Goal: Task Accomplishment & Management: Manage account settings

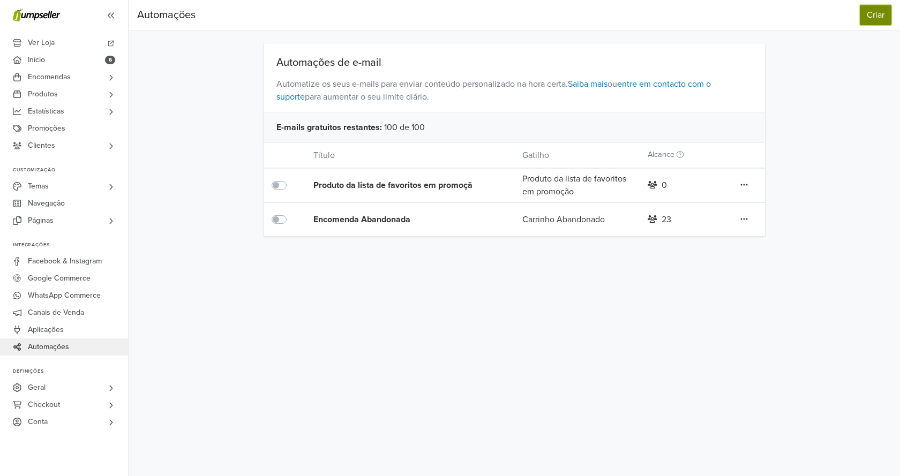
click at [885, 22] on button "Criar" at bounding box center [876, 15] width 32 height 20
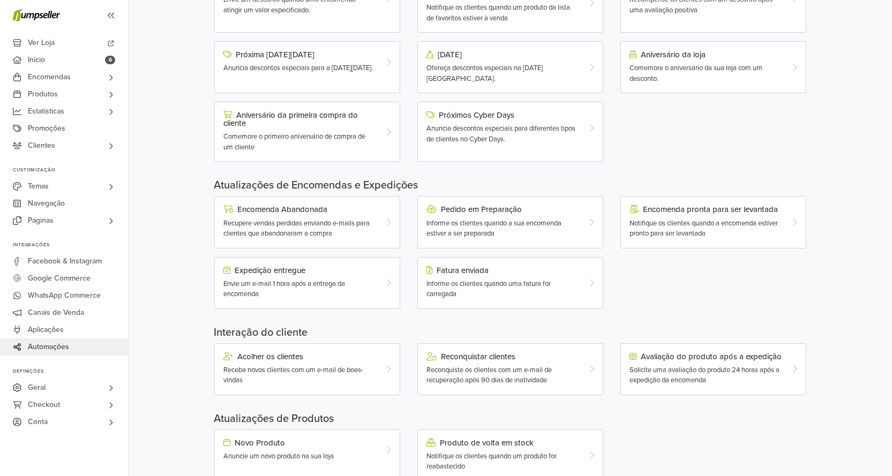
scroll to position [175, 0]
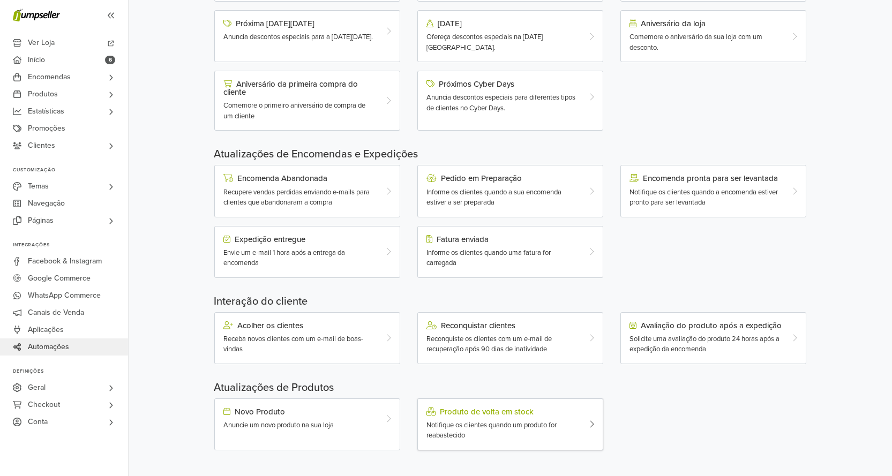
click at [484, 424] on span "Notifique os clientes quando um produto for reabastecido" at bounding box center [491, 430] width 130 height 19
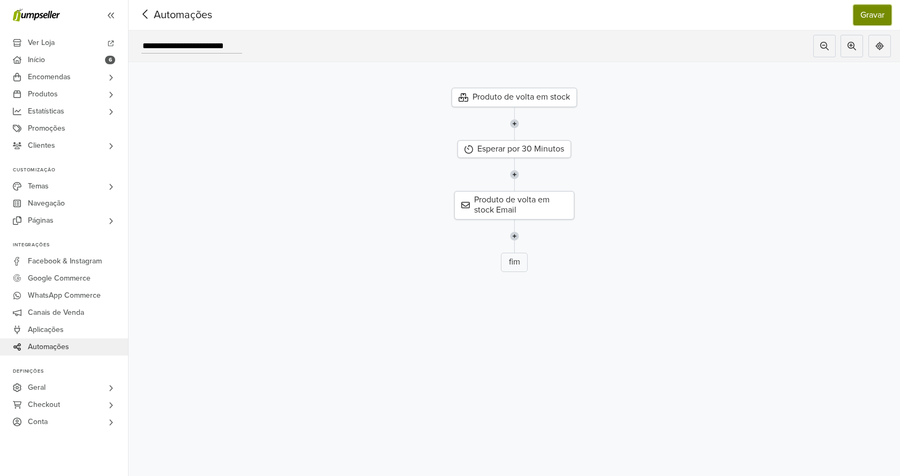
click at [875, 22] on button "Gravar" at bounding box center [872, 15] width 38 height 20
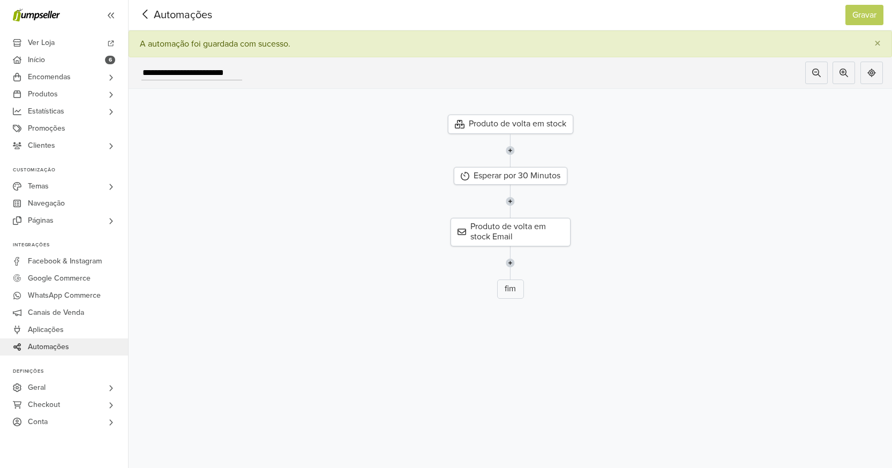
click at [195, 13] on span "Automações" at bounding box center [166, 15] width 58 height 16
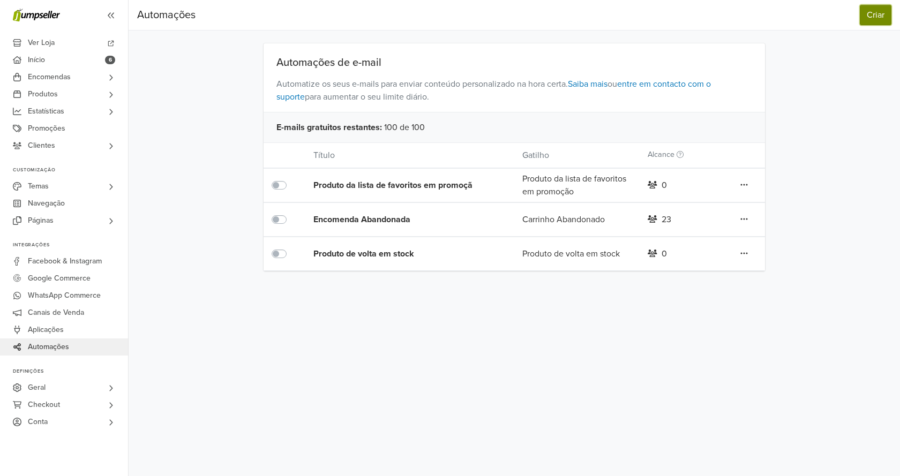
click at [875, 14] on button "Criar" at bounding box center [876, 15] width 32 height 20
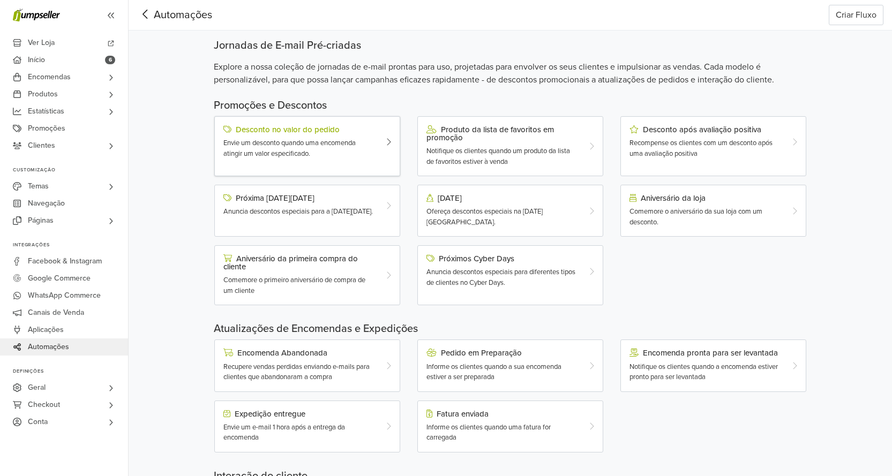
click at [299, 144] on span "Envie um desconto quando uma encomenda atingir um valor especificado." at bounding box center [289, 148] width 132 height 19
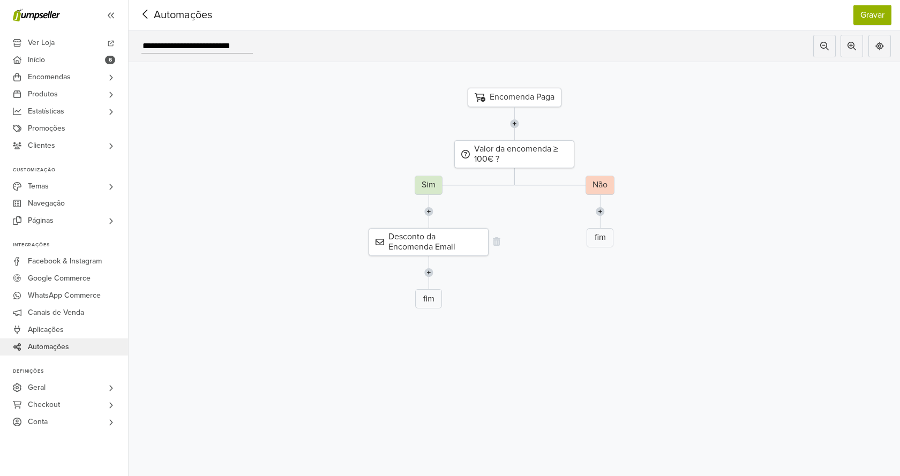
click at [442, 244] on div "Desconto da Encomenda Email" at bounding box center [428, 242] width 120 height 28
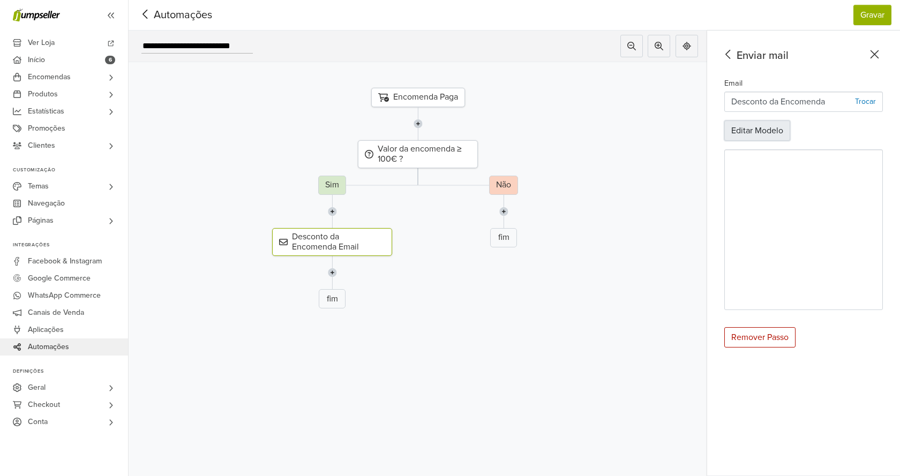
click at [753, 132] on button "Editar Modelo" at bounding box center [757, 131] width 66 height 20
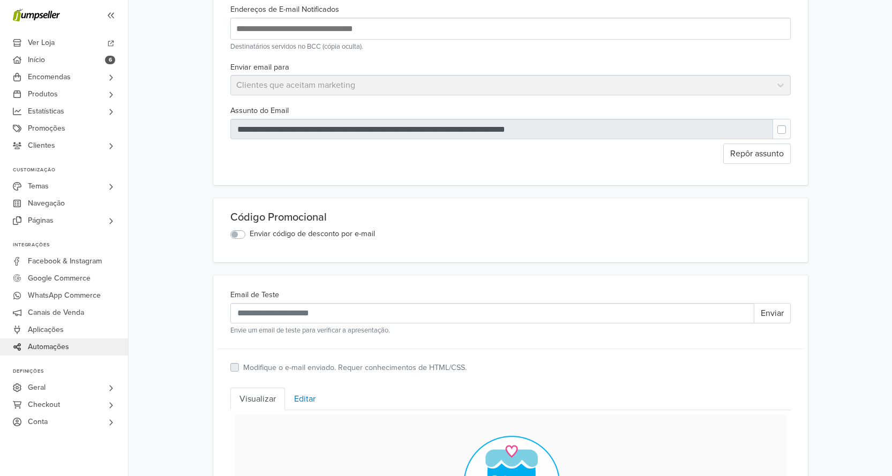
scroll to position [107, 0]
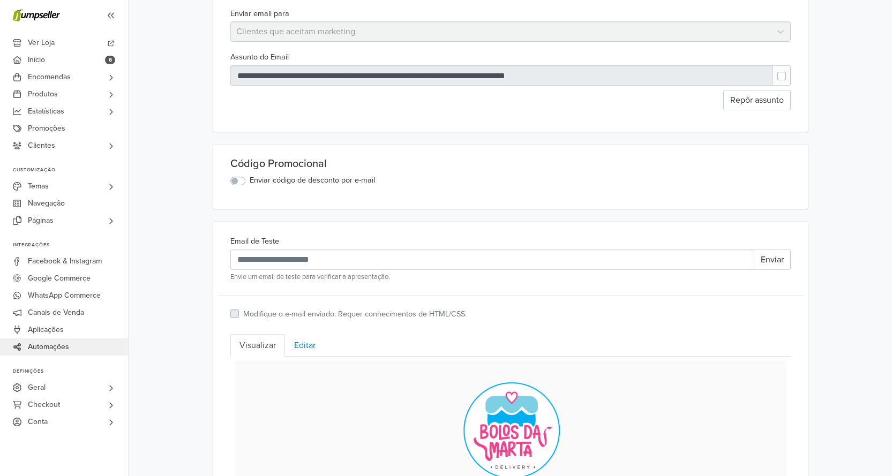
click at [250, 182] on label "Enviar código de desconto por e-mail" at bounding box center [312, 181] width 125 height 12
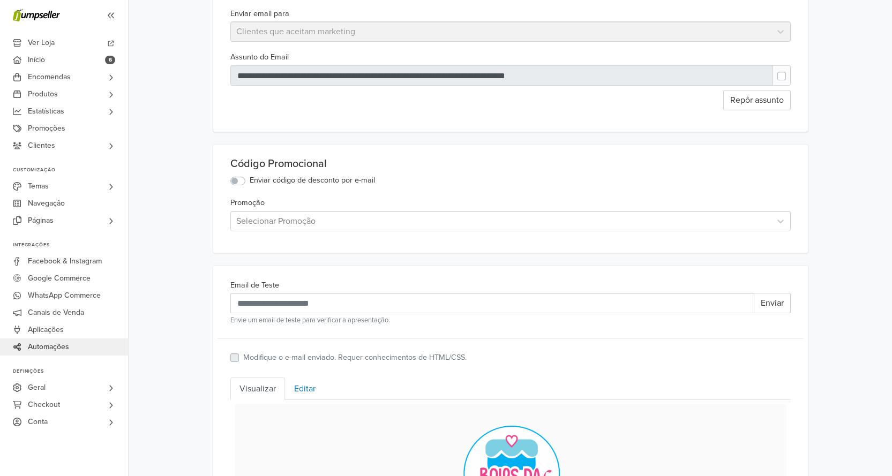
click at [330, 224] on div at bounding box center [500, 221] width 529 height 15
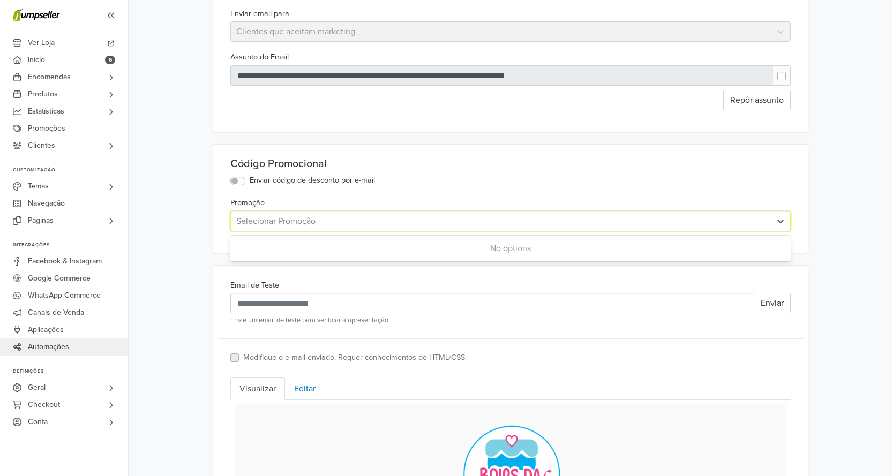
click at [330, 224] on div at bounding box center [500, 221] width 529 height 15
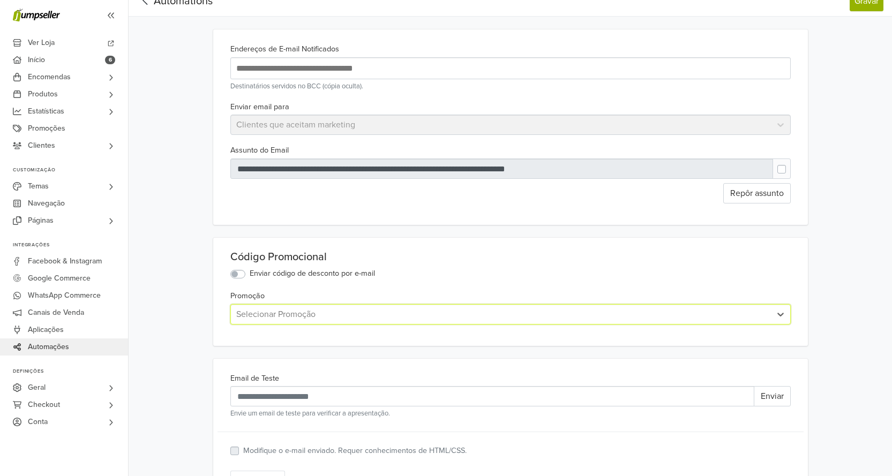
scroll to position [0, 0]
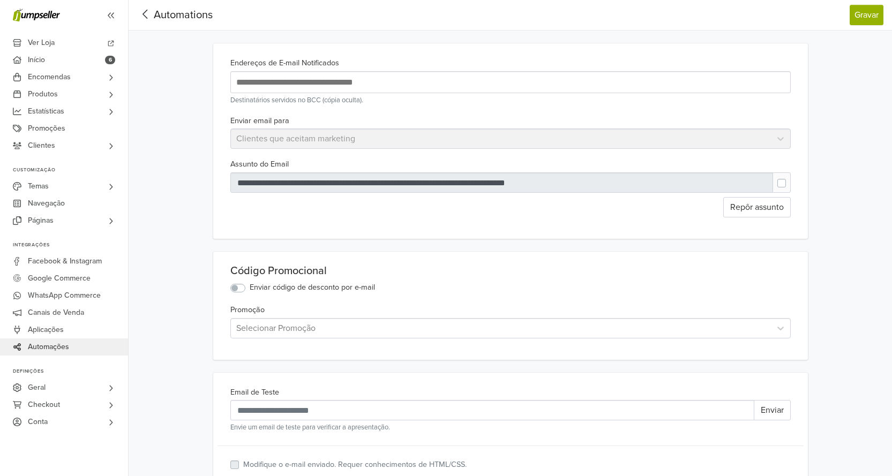
click at [202, 14] on span "Automations" at bounding box center [183, 15] width 59 height 13
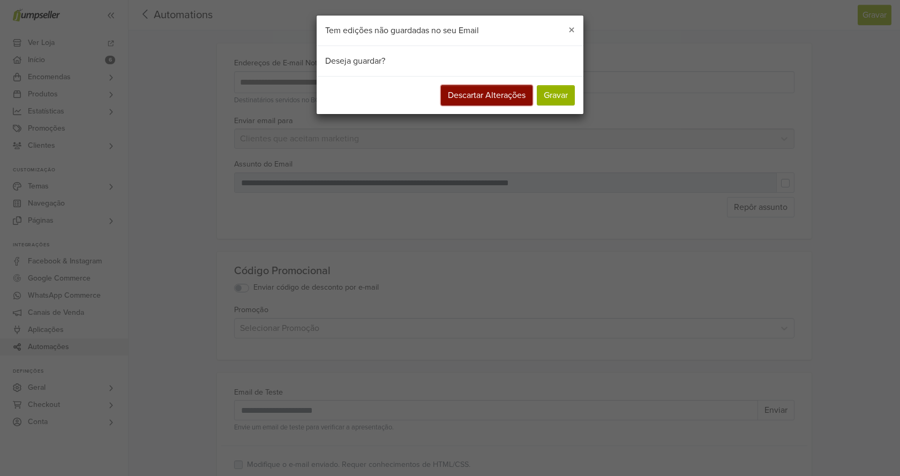
click at [481, 100] on button "Descartar Alterações" at bounding box center [487, 95] width 92 height 20
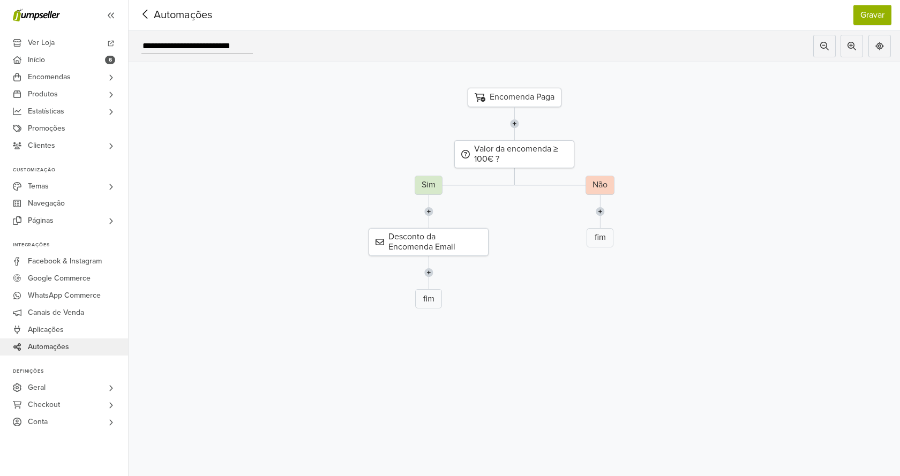
click at [169, 16] on span "Automações" at bounding box center [166, 15] width 58 height 16
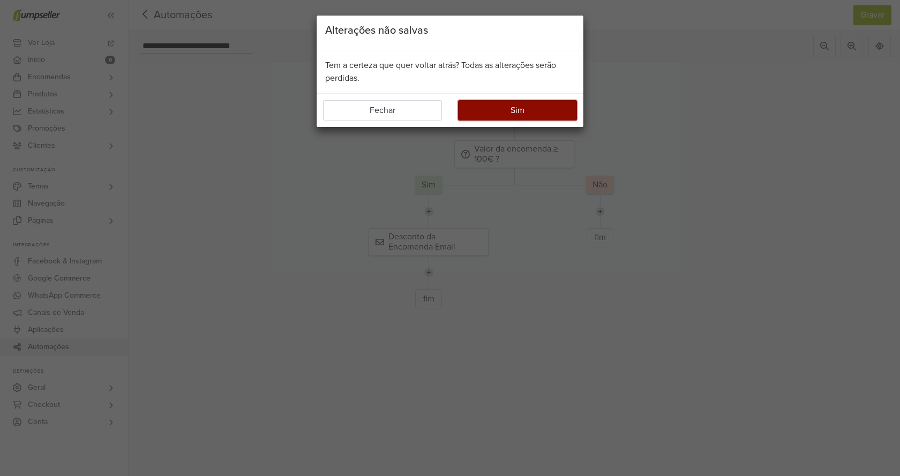
click at [492, 115] on button "Sim" at bounding box center [517, 110] width 119 height 20
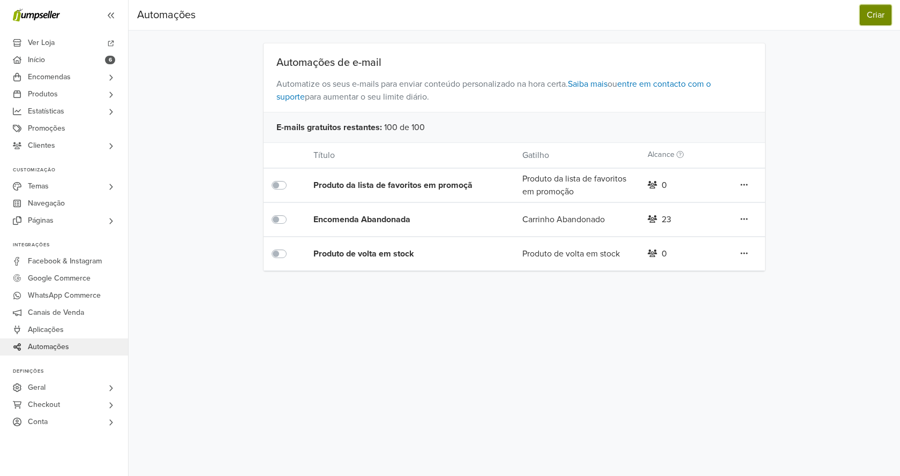
click at [868, 15] on button "Criar" at bounding box center [876, 15] width 32 height 20
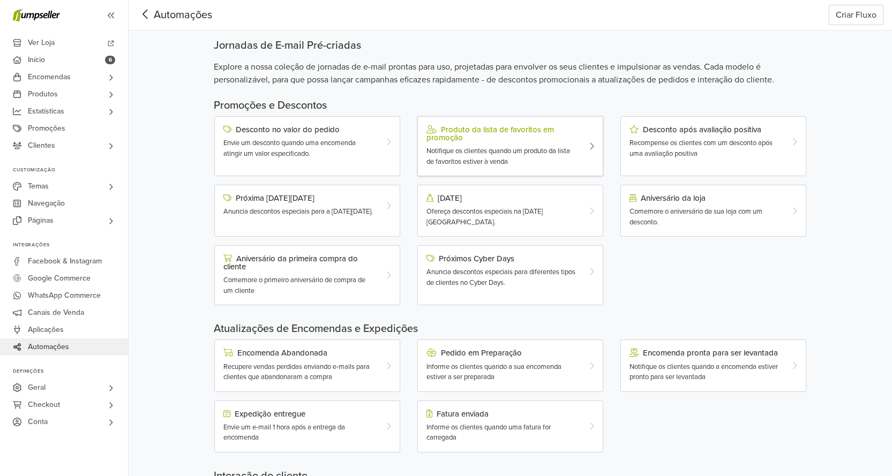
click at [500, 152] on span "Notifique os clientes quando um produto da lista de favoritos estiver à venda" at bounding box center [498, 156] width 144 height 19
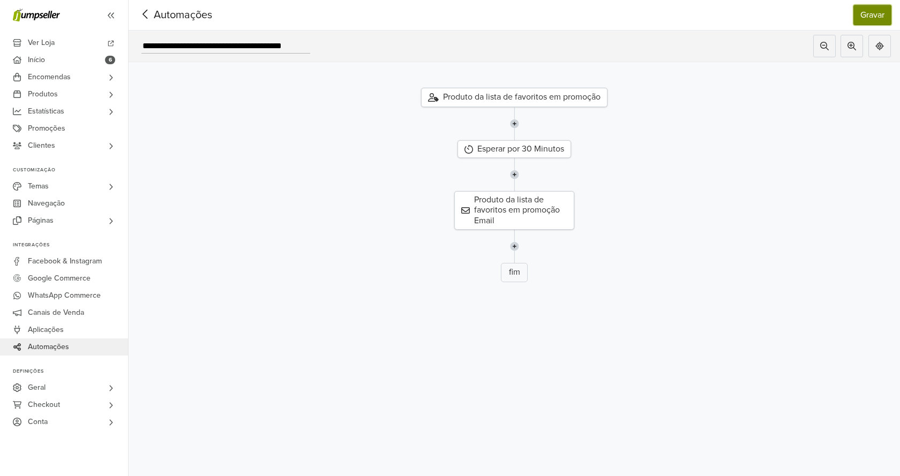
click at [875, 20] on button "Gravar" at bounding box center [872, 15] width 38 height 20
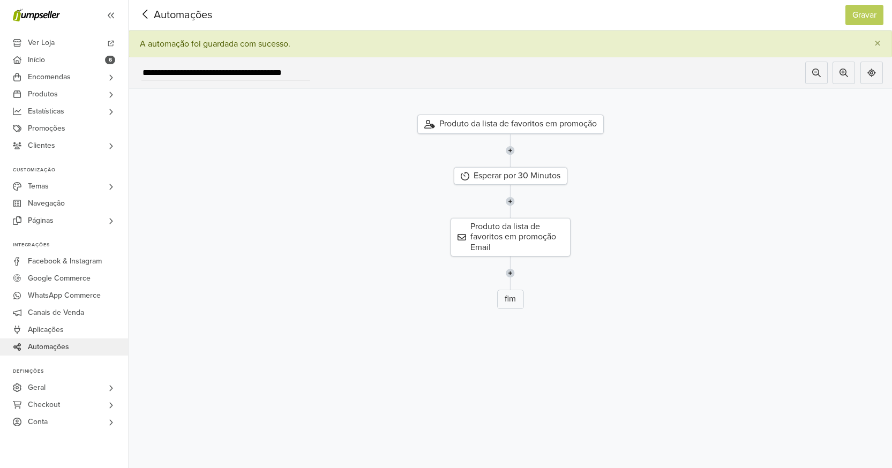
click at [162, 10] on span "Automações" at bounding box center [166, 15] width 58 height 16
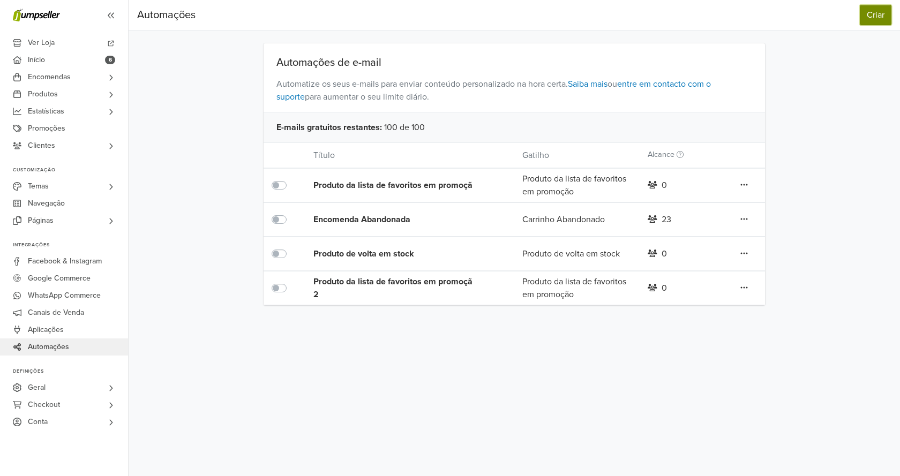
click at [880, 20] on button "Criar" at bounding box center [876, 15] width 32 height 20
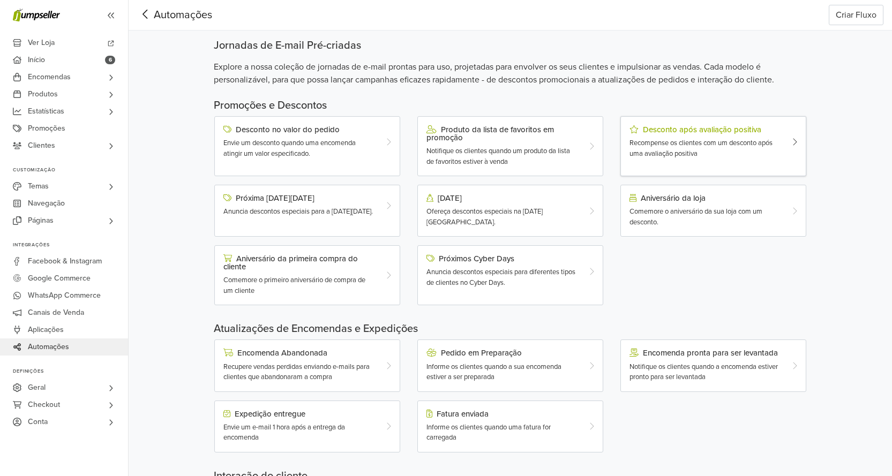
click at [688, 135] on div "Desconto após avaliação positiva Recompense os clientes com um desconto após um…" at bounding box center [705, 142] width 169 height 34
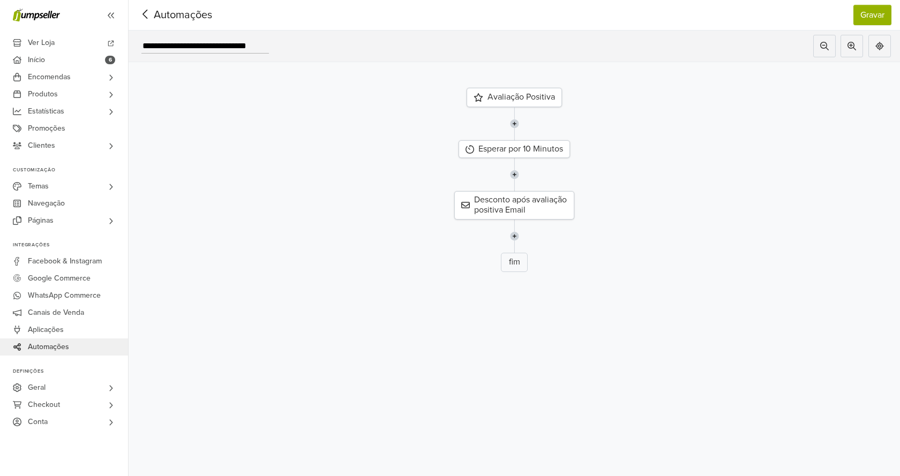
click at [155, 13] on span "Automações" at bounding box center [166, 15] width 58 height 16
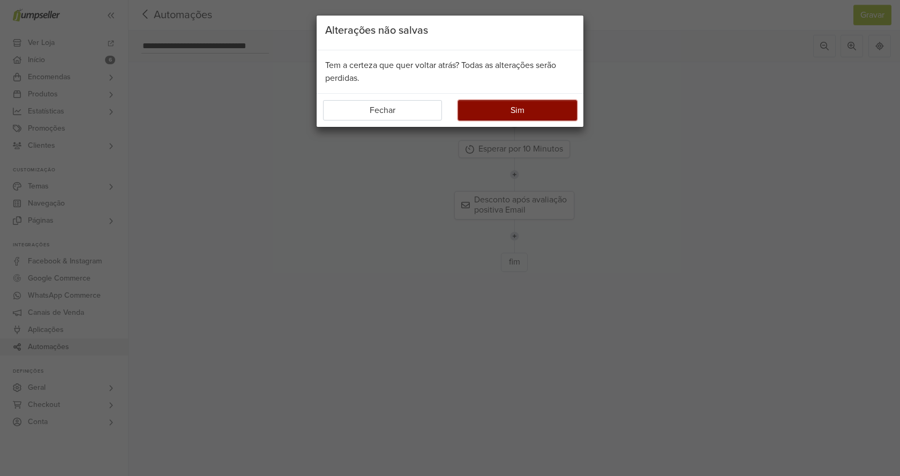
click at [543, 116] on button "Sim" at bounding box center [517, 110] width 119 height 20
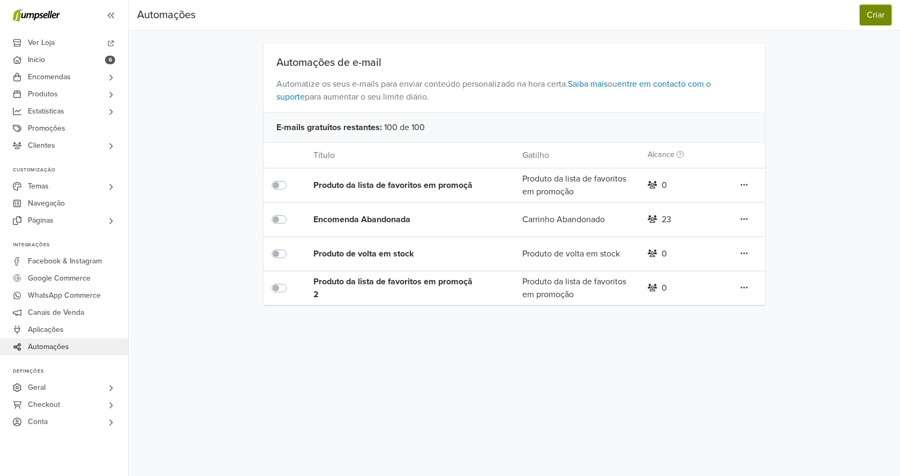
click at [879, 17] on button "Criar" at bounding box center [876, 15] width 32 height 20
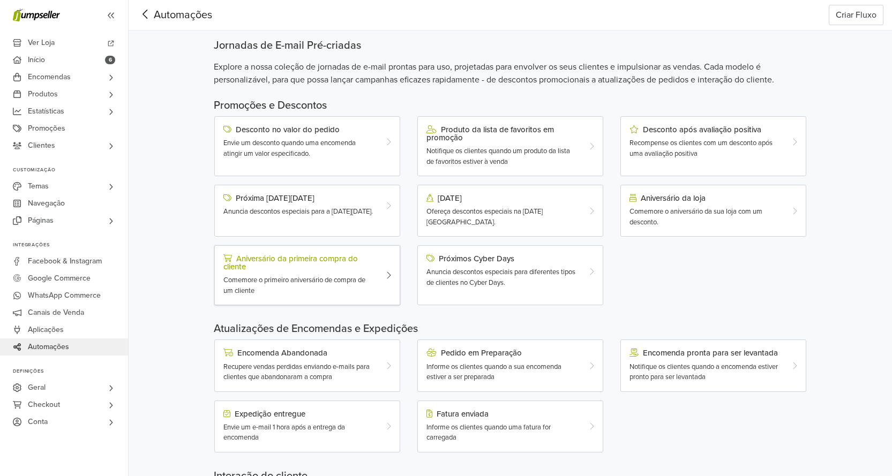
click at [281, 281] on span "Comemore o primeiro aniversário de compra de um cliente" at bounding box center [294, 285] width 142 height 19
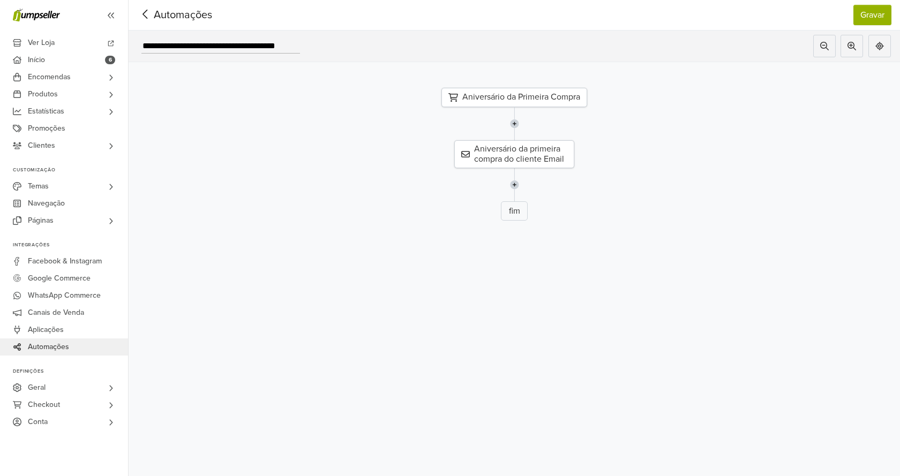
click at [187, 9] on span "Automações" at bounding box center [166, 15] width 58 height 16
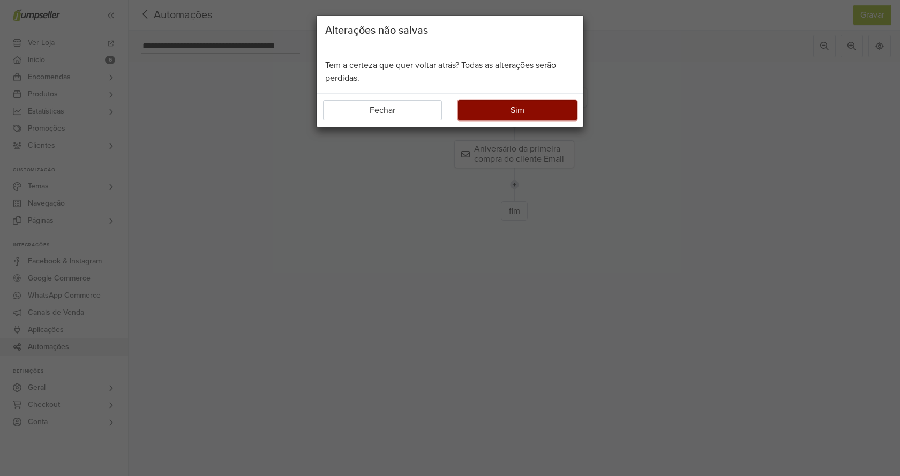
click at [468, 110] on button "Sim" at bounding box center [517, 110] width 119 height 20
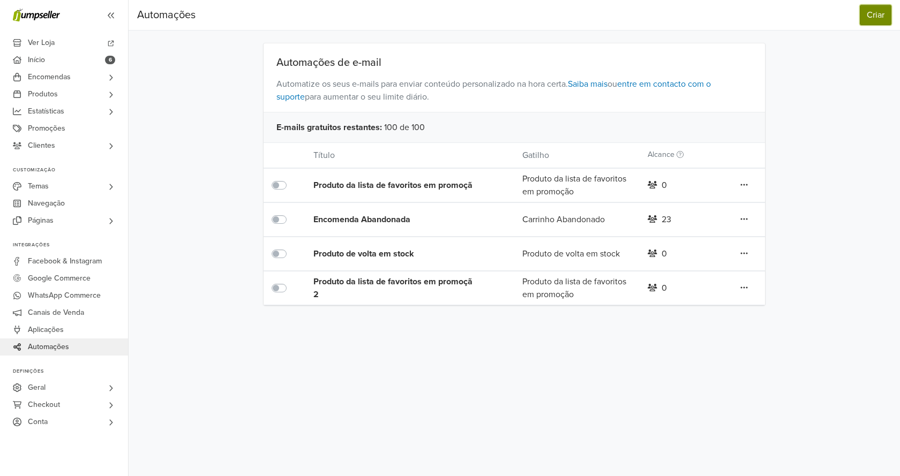
click at [875, 17] on button "Criar" at bounding box center [876, 15] width 32 height 20
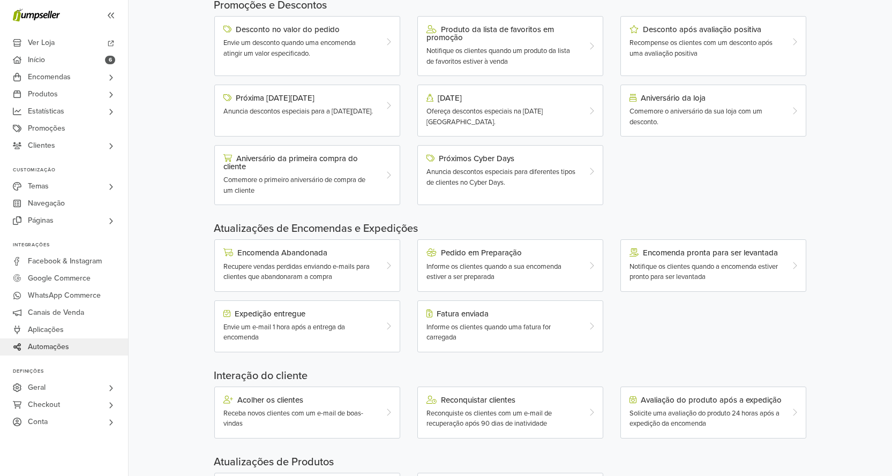
scroll to position [107, 0]
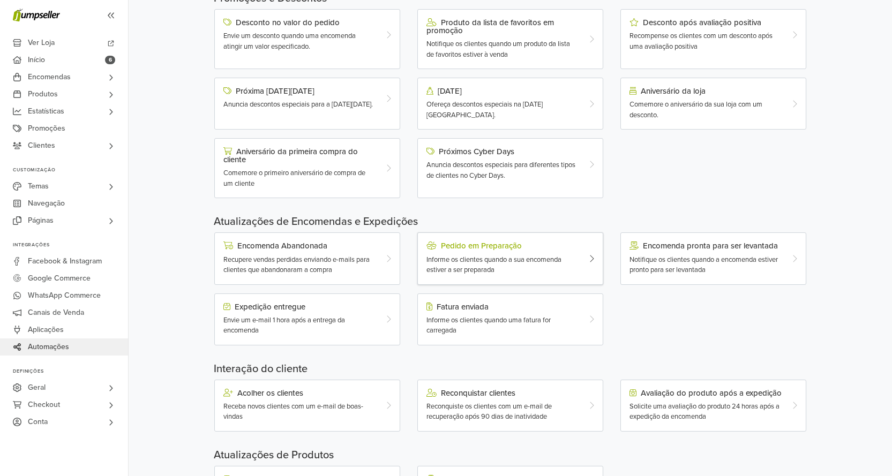
click at [522, 265] on div "Informe os clientes quando a sua encomenda estiver a ser preparada" at bounding box center [502, 265] width 153 height 21
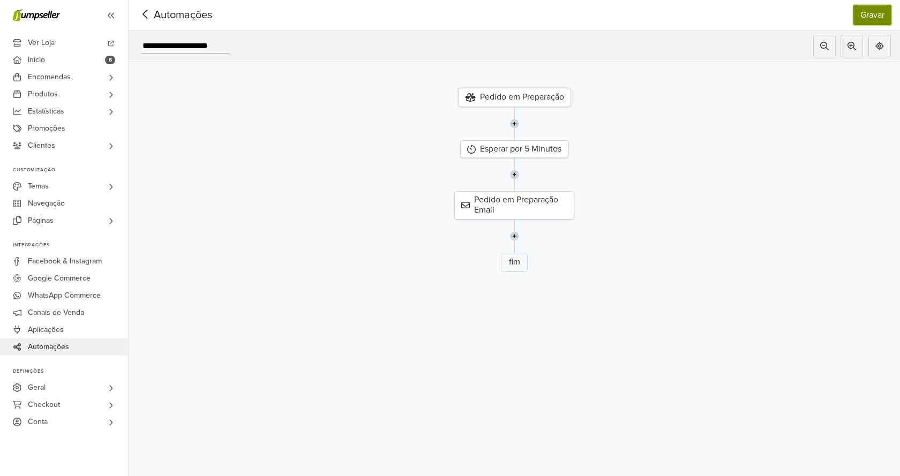
click at [865, 19] on button "Gravar" at bounding box center [872, 15] width 38 height 20
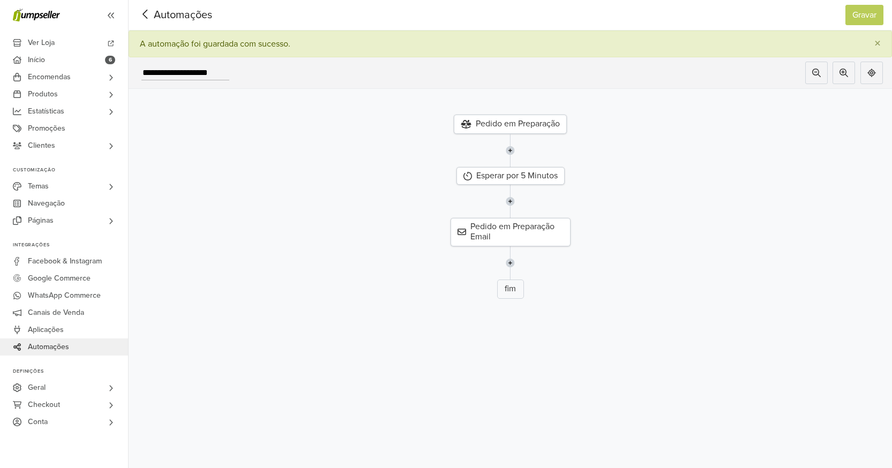
click at [172, 18] on span "Automações" at bounding box center [166, 15] width 58 height 16
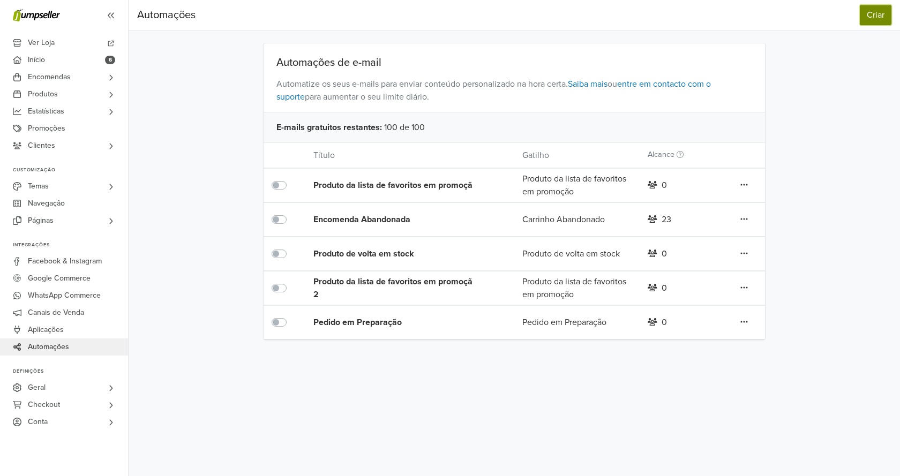
click at [880, 19] on button "Criar" at bounding box center [876, 15] width 32 height 20
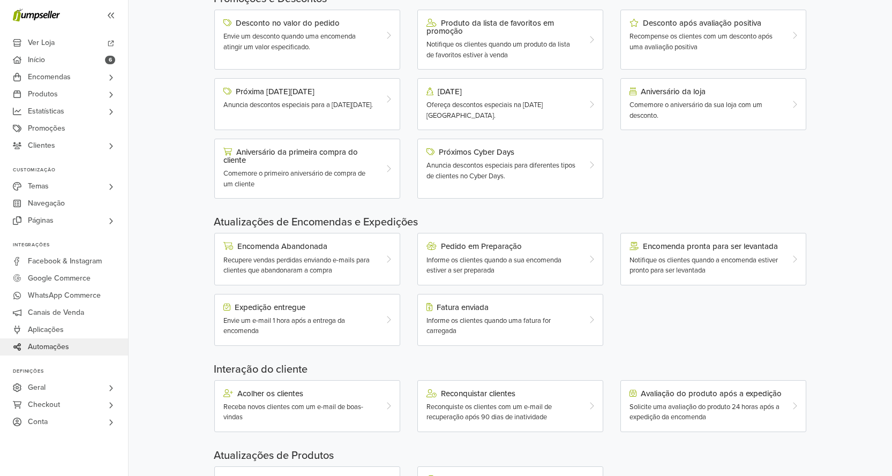
scroll to position [107, 0]
click at [682, 259] on span "Notifique os clientes quando a encomenda estiver pronto para ser levantada" at bounding box center [703, 264] width 148 height 19
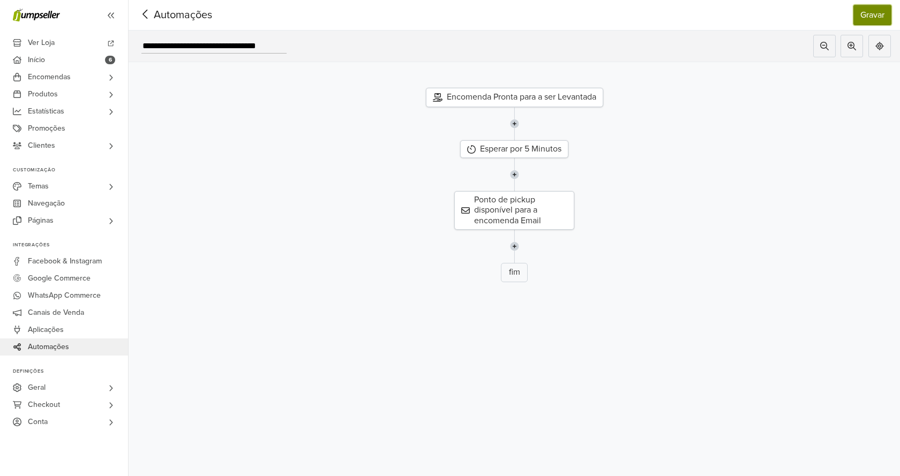
click at [869, 19] on button "Gravar" at bounding box center [872, 15] width 38 height 20
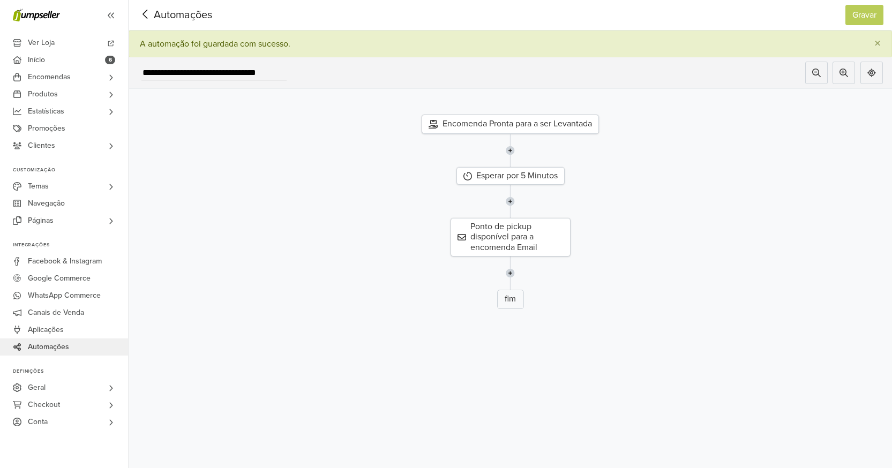
click at [177, 16] on span "Automações" at bounding box center [166, 15] width 58 height 16
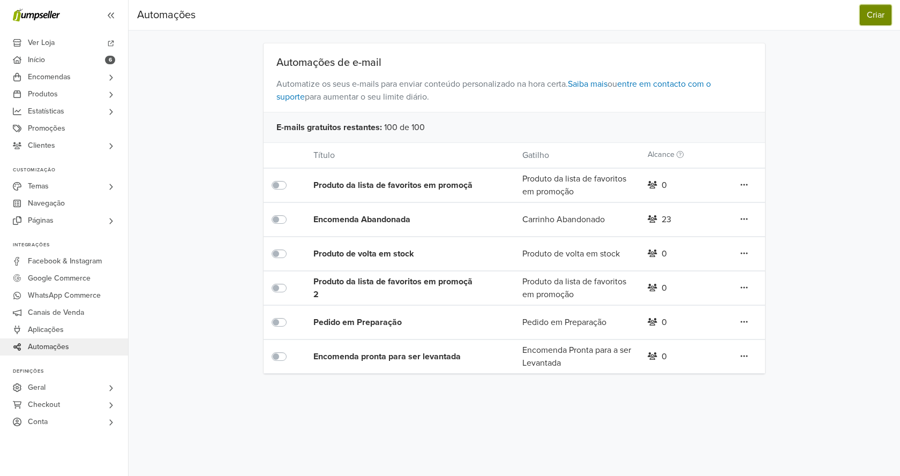
click at [873, 17] on button "Criar" at bounding box center [876, 15] width 32 height 20
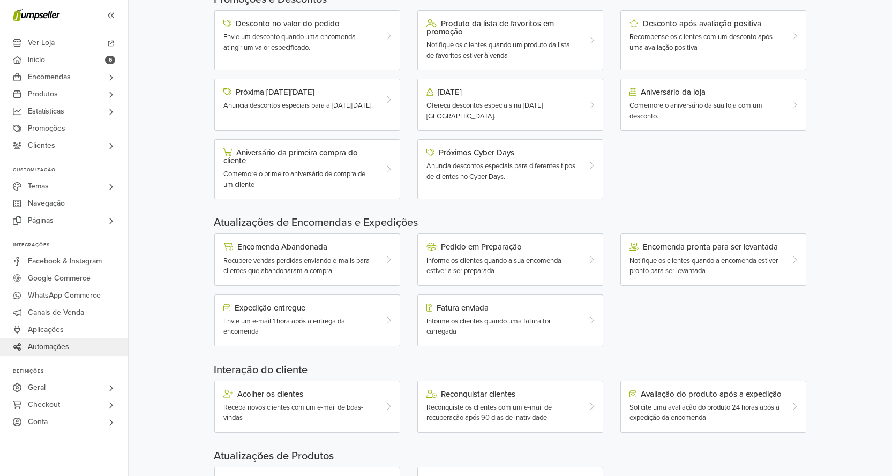
scroll to position [107, 0]
click at [280, 324] on span "Envie um e-mail 1 hora após a entrega da encomenda" at bounding box center [284, 325] width 122 height 19
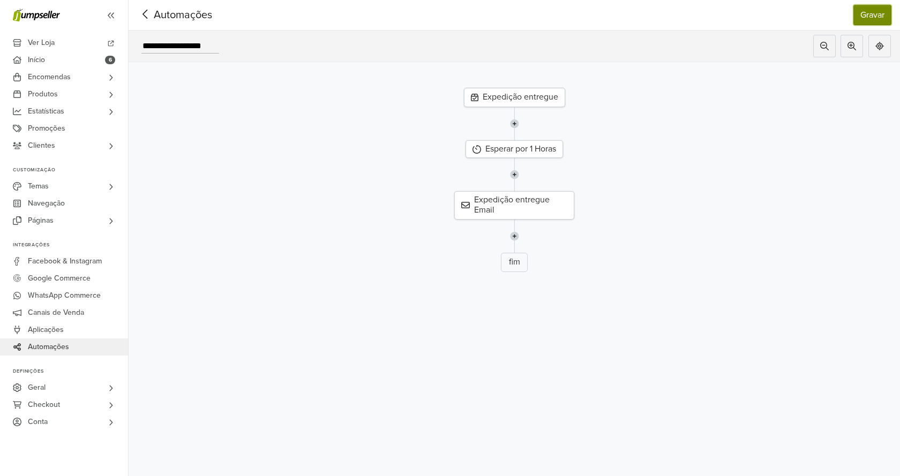
click at [871, 19] on button "Gravar" at bounding box center [872, 15] width 38 height 20
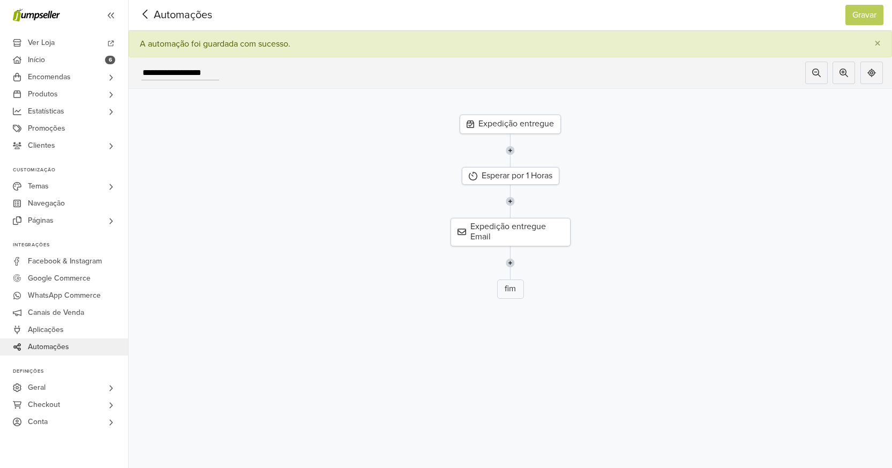
click at [168, 16] on span "Automações" at bounding box center [166, 15] width 58 height 16
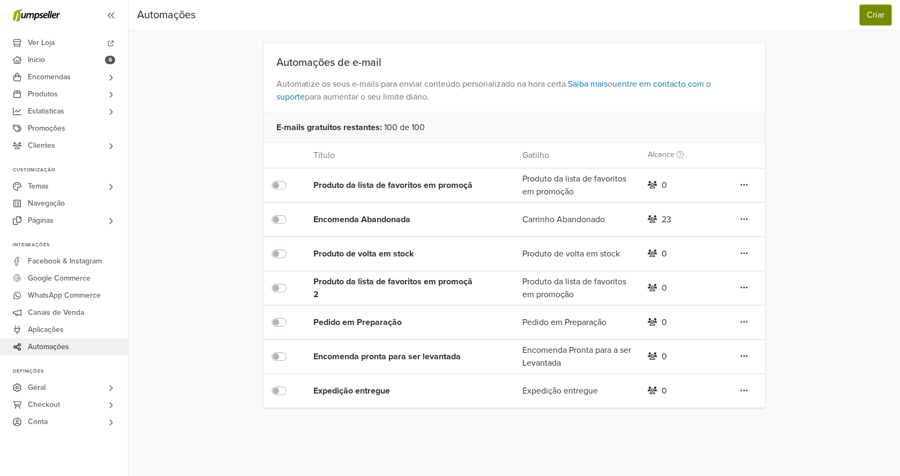
click at [882, 16] on button "Criar" at bounding box center [876, 15] width 32 height 20
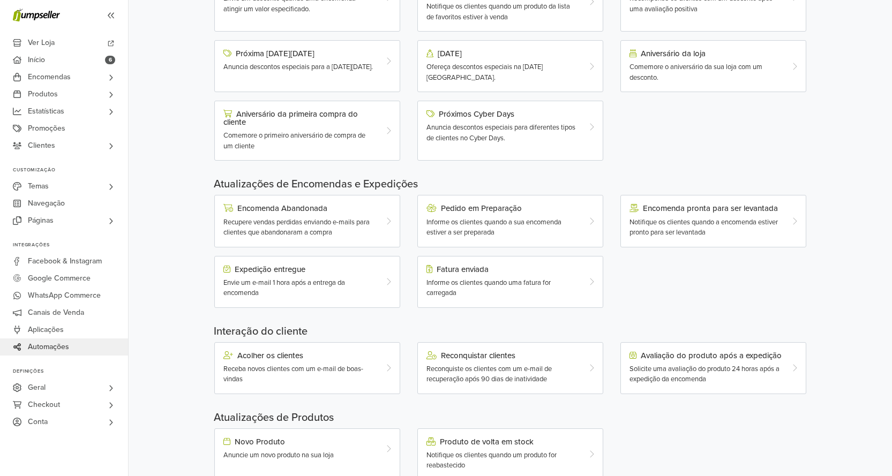
scroll to position [161, 0]
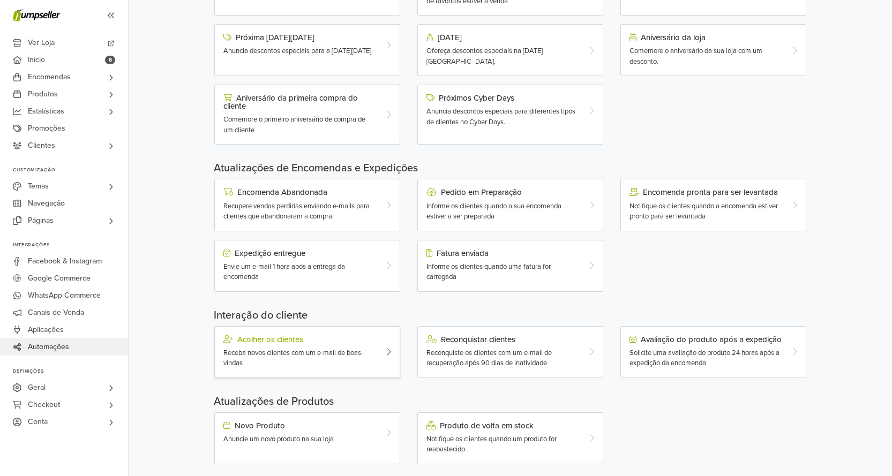
click at [277, 351] on span "Receba novos clientes com um e-mail de boas-vindas" at bounding box center [293, 358] width 140 height 19
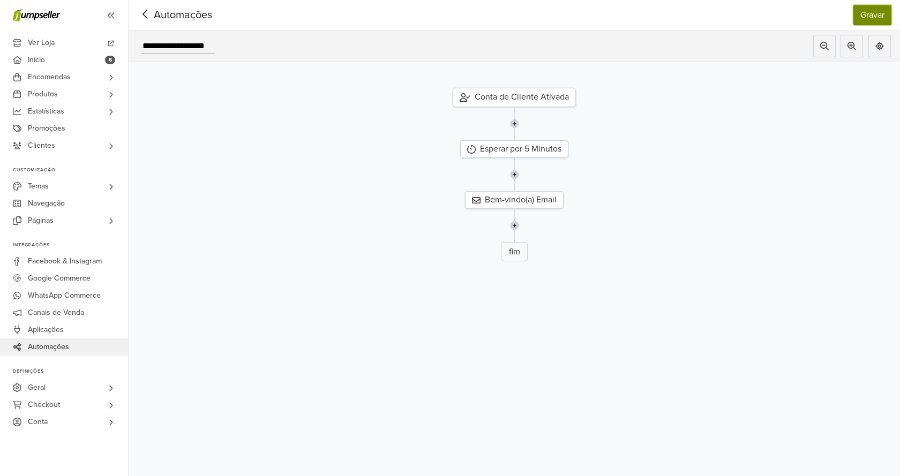
click at [871, 14] on button "Gravar" at bounding box center [872, 15] width 38 height 20
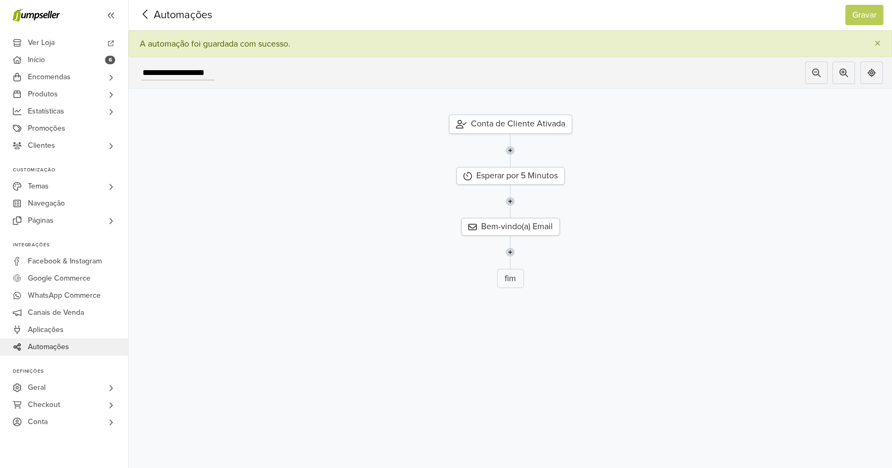
click at [173, 22] on span "Automações" at bounding box center [166, 15] width 58 height 16
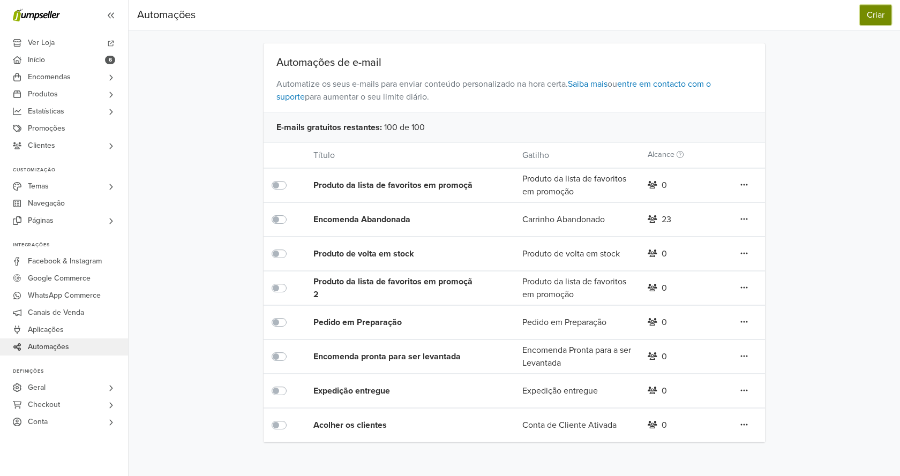
click at [876, 16] on button "Criar" at bounding box center [876, 15] width 32 height 20
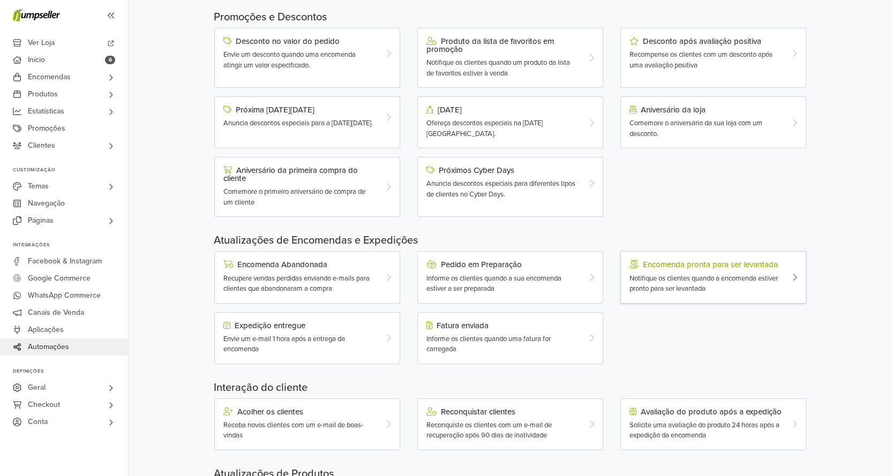
scroll to position [107, 0]
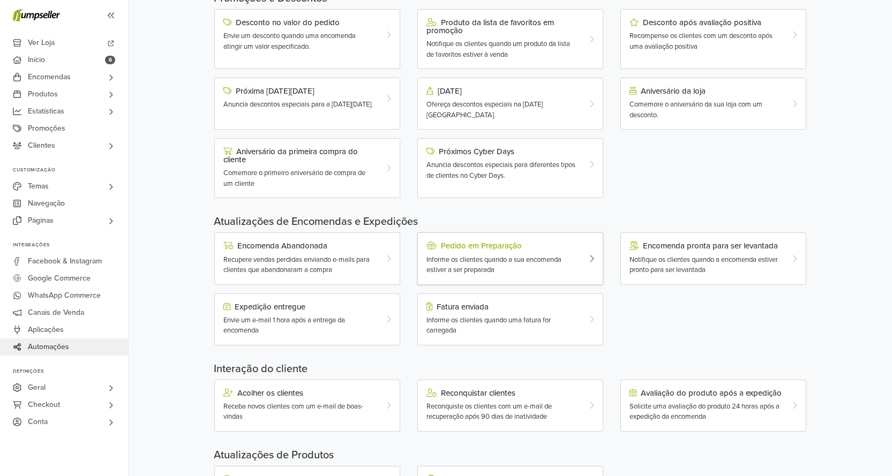
click at [483, 266] on span "Informe os clientes quando a sua encomenda estiver a ser preparada" at bounding box center [493, 264] width 135 height 19
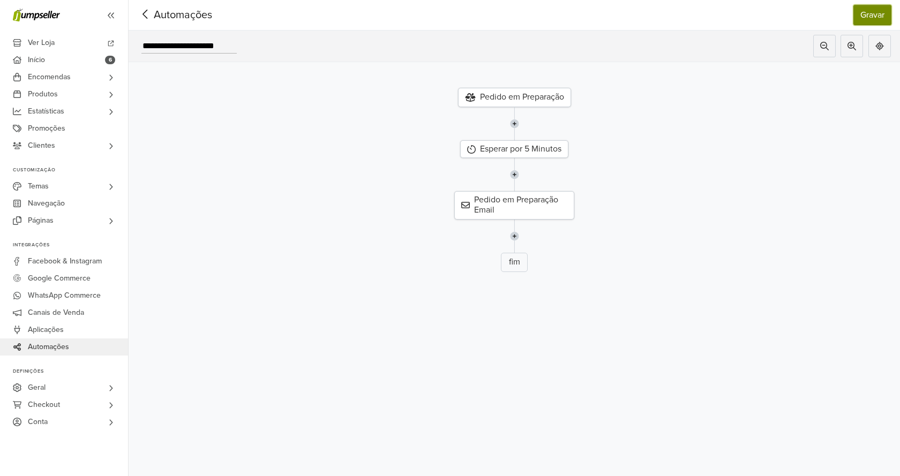
click at [873, 17] on button "Gravar" at bounding box center [872, 15] width 38 height 20
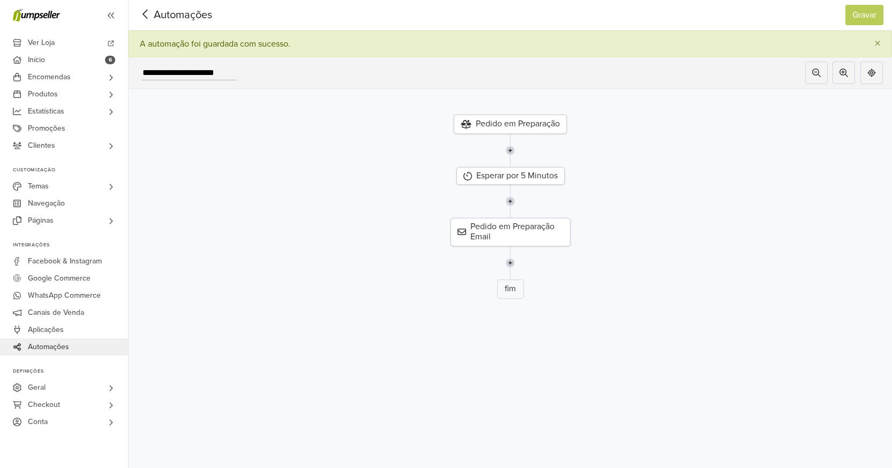
click at [159, 13] on span "Automações" at bounding box center [166, 15] width 58 height 16
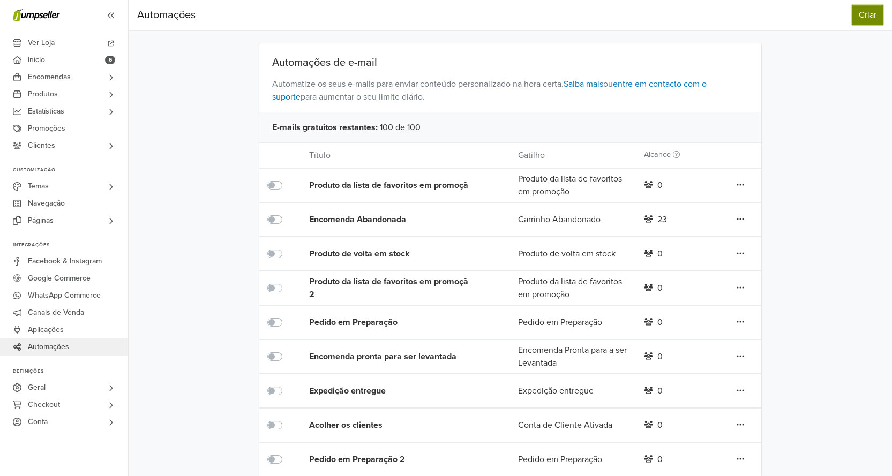
click at [861, 18] on button "Criar" at bounding box center [868, 15] width 32 height 20
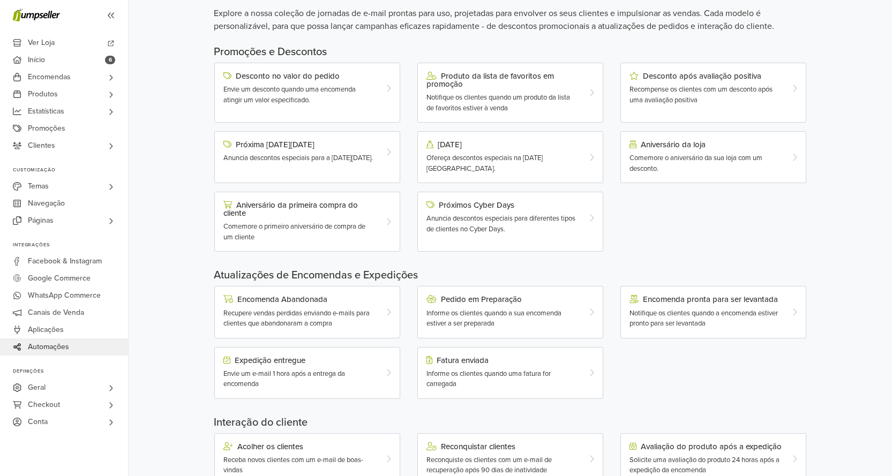
scroll to position [107, 0]
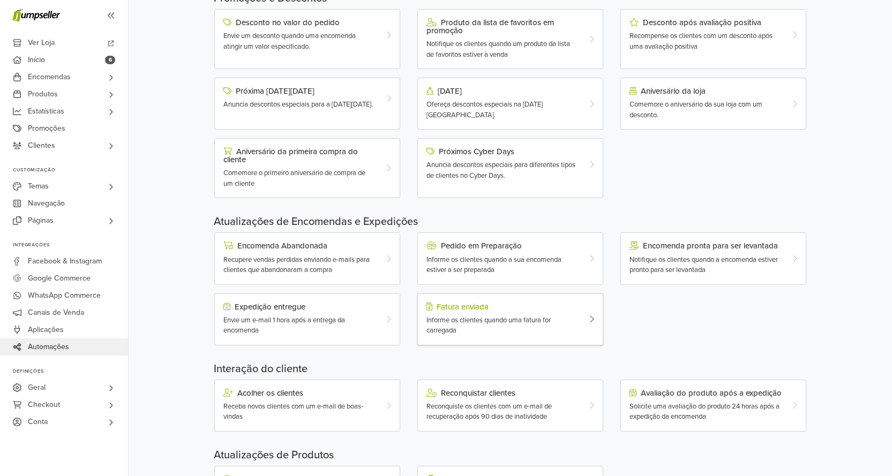
click at [510, 318] on span "Informe os clientes quando uma fatura for carregada" at bounding box center [488, 325] width 124 height 19
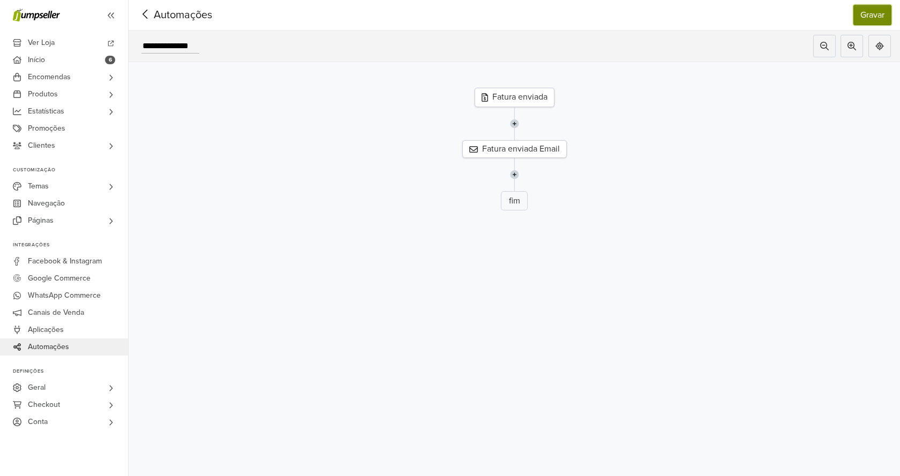
click at [871, 21] on button "Gravar" at bounding box center [872, 15] width 38 height 20
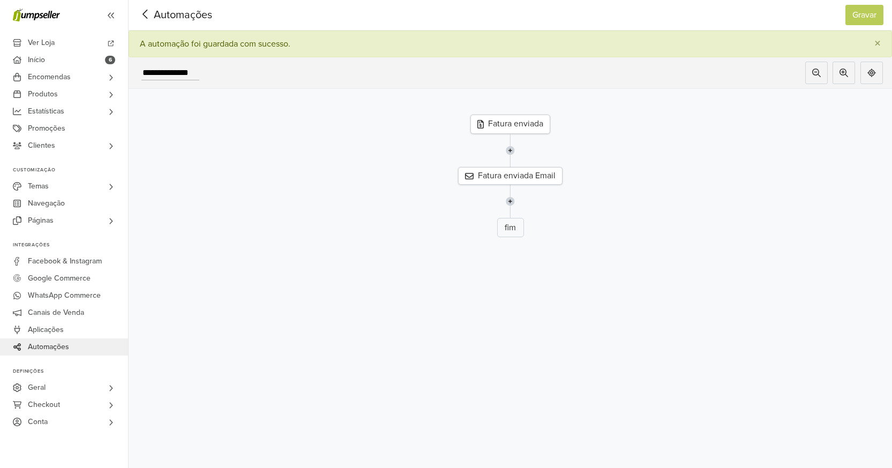
click at [195, 14] on span "Automações" at bounding box center [166, 15] width 58 height 16
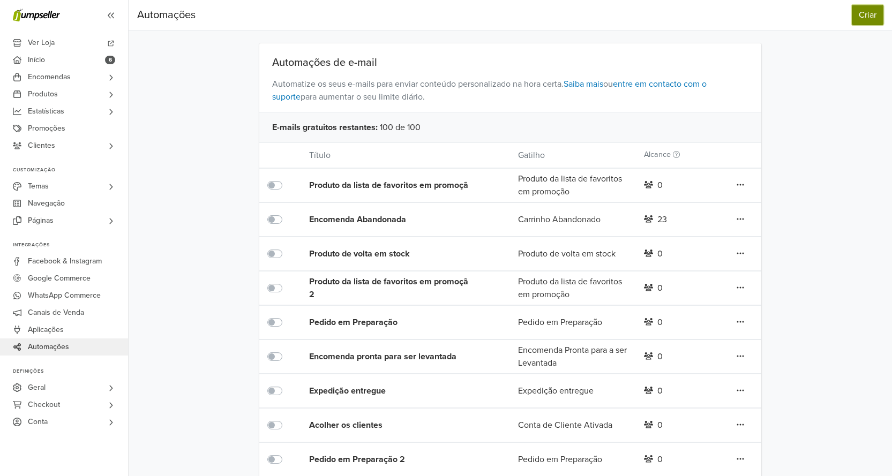
click at [856, 16] on button "Criar" at bounding box center [868, 15] width 32 height 20
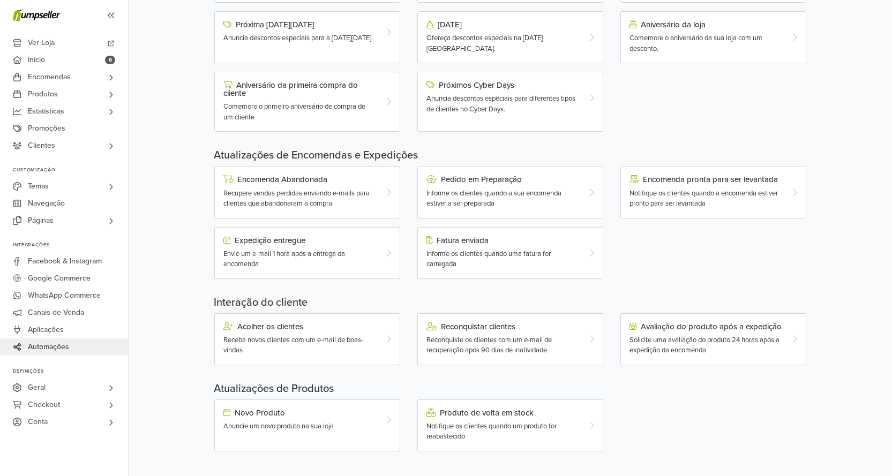
scroll to position [175, 0]
click at [673, 345] on span "Solicite uma avaliação do produto 24 horas após a expedição da encomenda" at bounding box center [704, 344] width 150 height 19
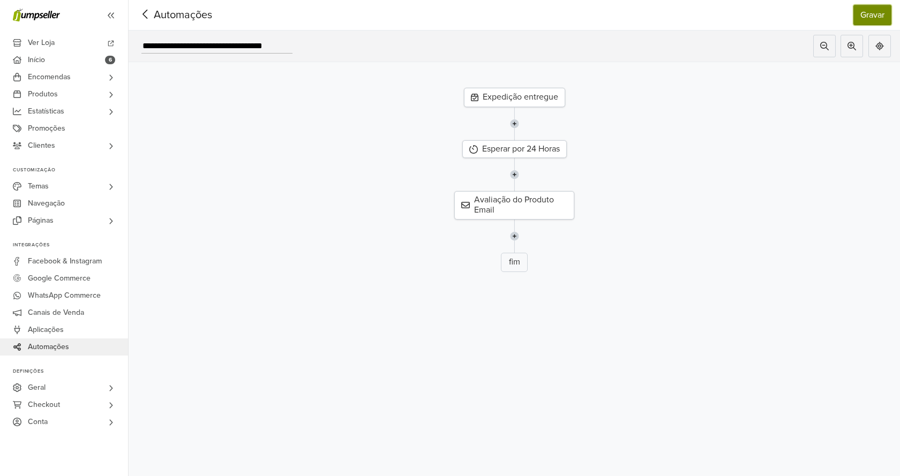
click at [874, 15] on button "Gravar" at bounding box center [872, 15] width 38 height 20
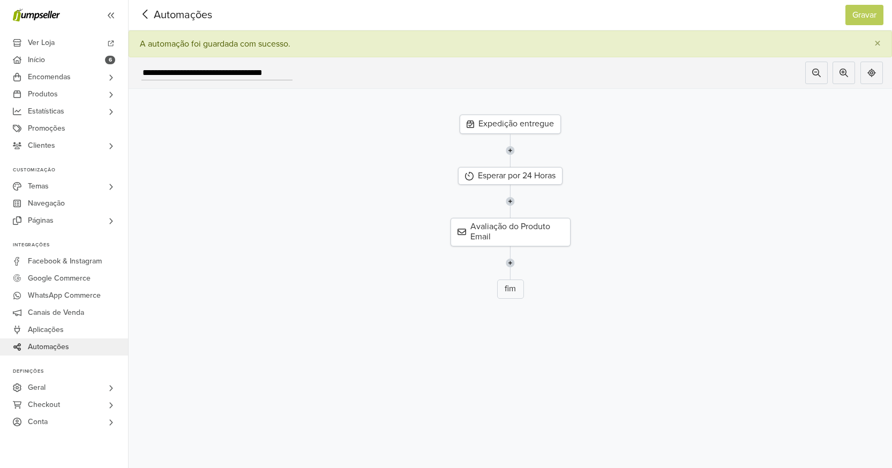
click at [180, 7] on span "Automações" at bounding box center [166, 15] width 58 height 16
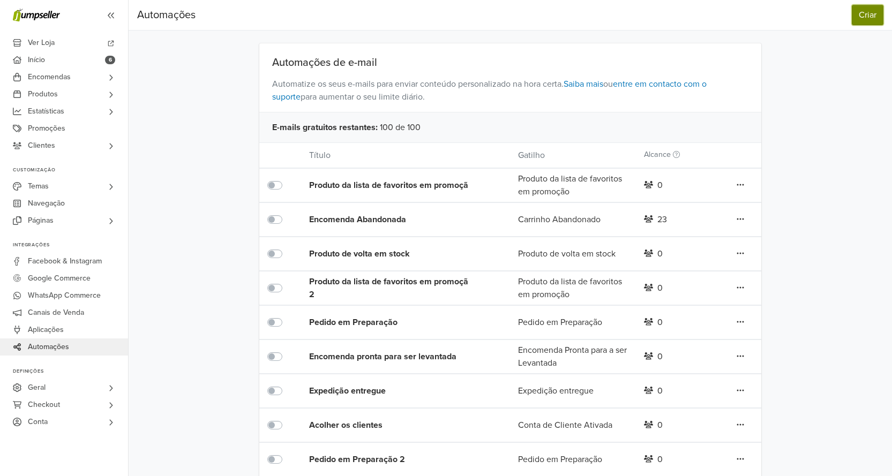
click at [858, 13] on button "Criar" at bounding box center [868, 15] width 32 height 20
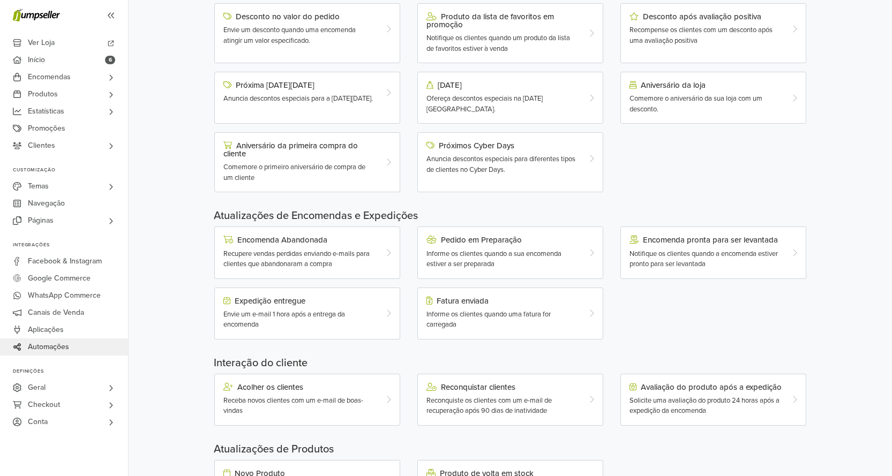
scroll to position [175, 0]
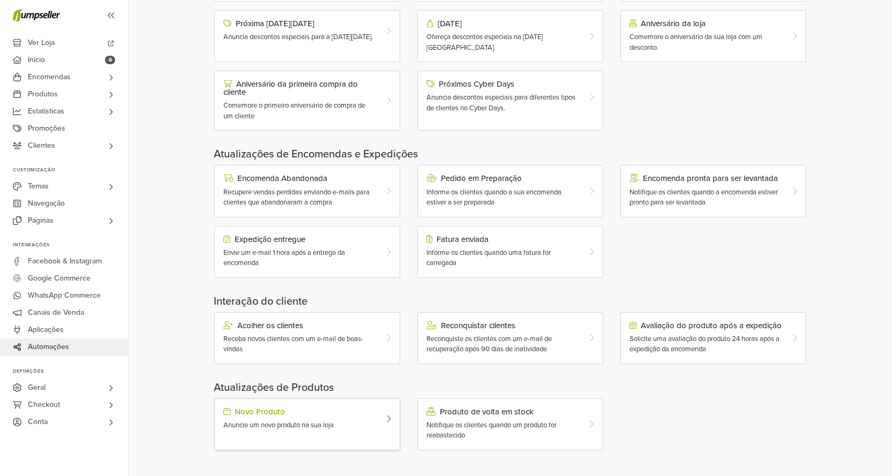
click at [333, 422] on span "Anuncie um novo produto na sua loja" at bounding box center [278, 425] width 110 height 9
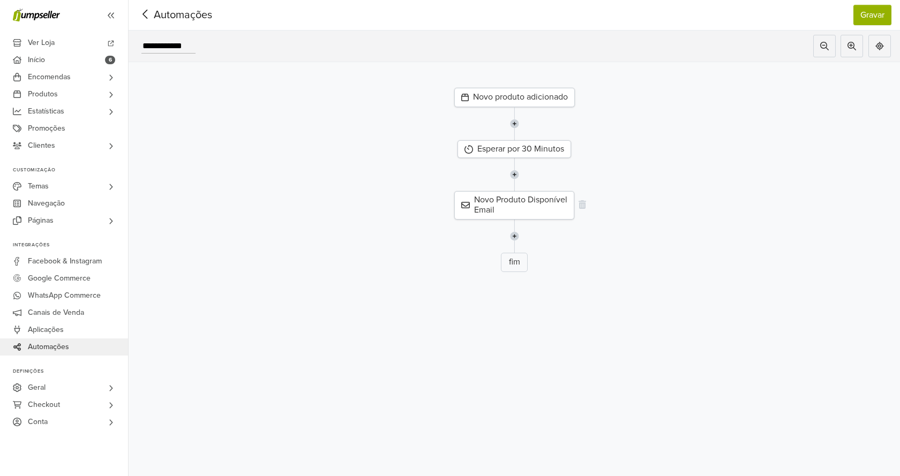
click at [508, 217] on div "Novo Produto Disponível Email" at bounding box center [514, 205] width 120 height 28
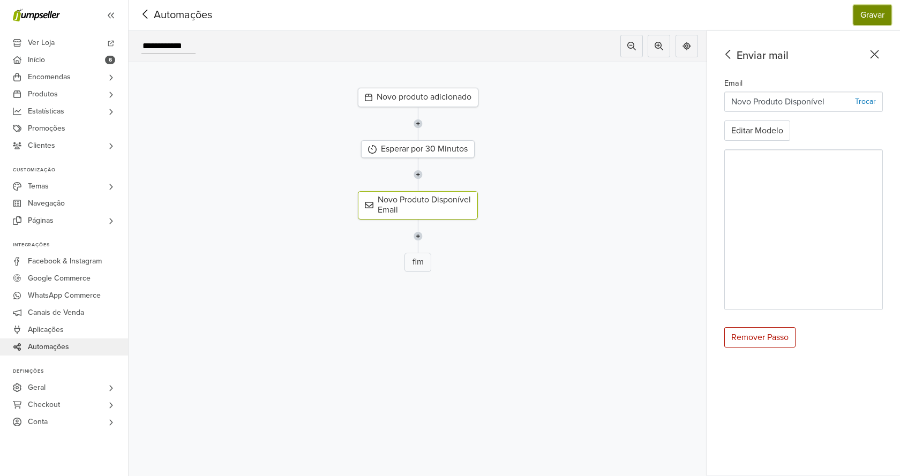
click at [877, 21] on button "Gravar" at bounding box center [872, 15] width 38 height 20
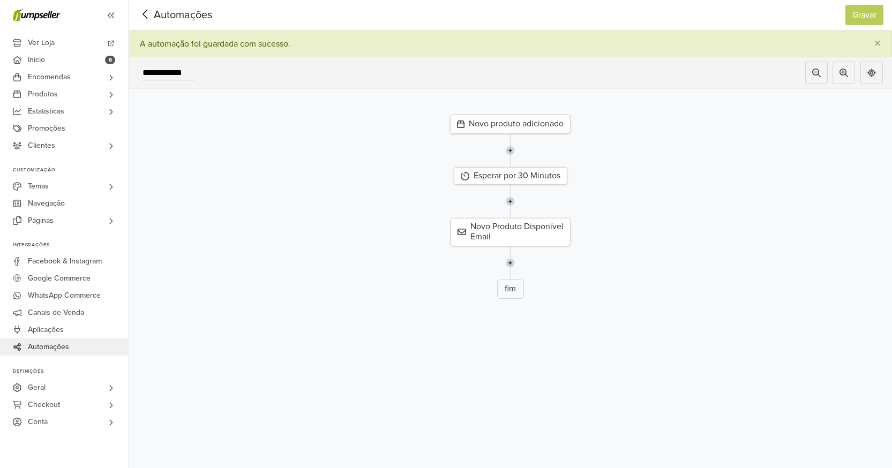
click at [164, 11] on span "Automações" at bounding box center [166, 15] width 58 height 16
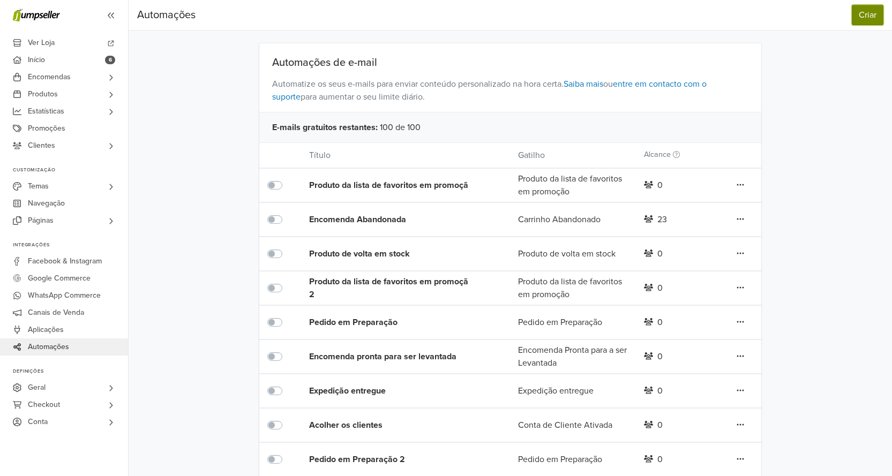
click at [866, 15] on button "Criar" at bounding box center [868, 15] width 32 height 20
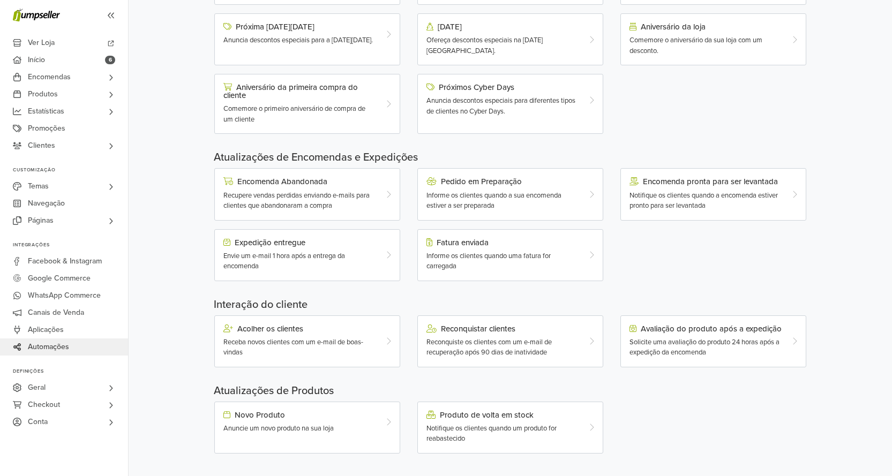
scroll to position [175, 0]
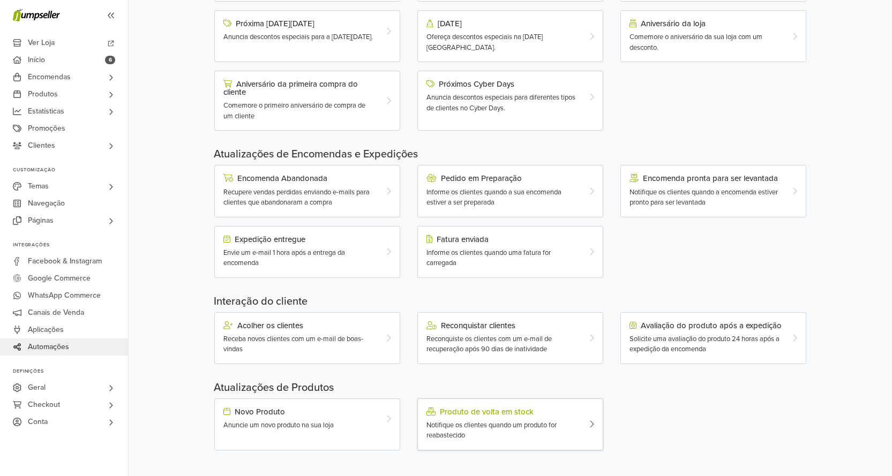
click at [505, 429] on span "Notifique os clientes quando um produto for reabastecido" at bounding box center [491, 430] width 130 height 19
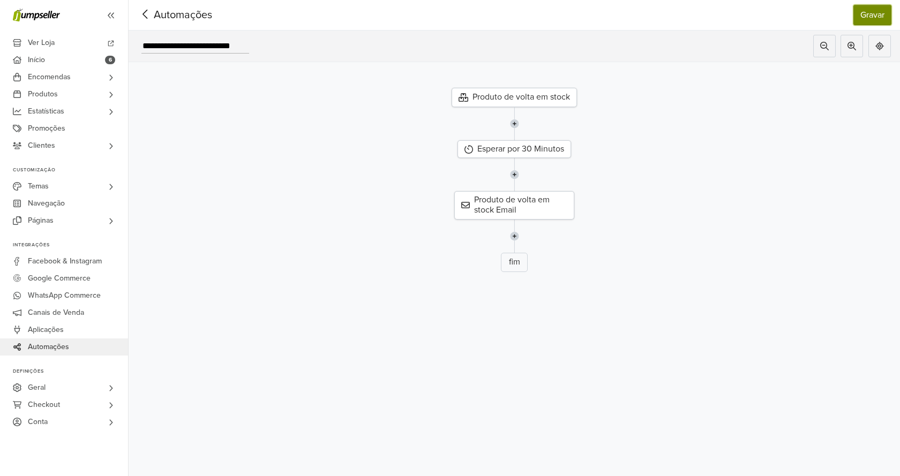
click at [874, 13] on button "Gravar" at bounding box center [872, 15] width 38 height 20
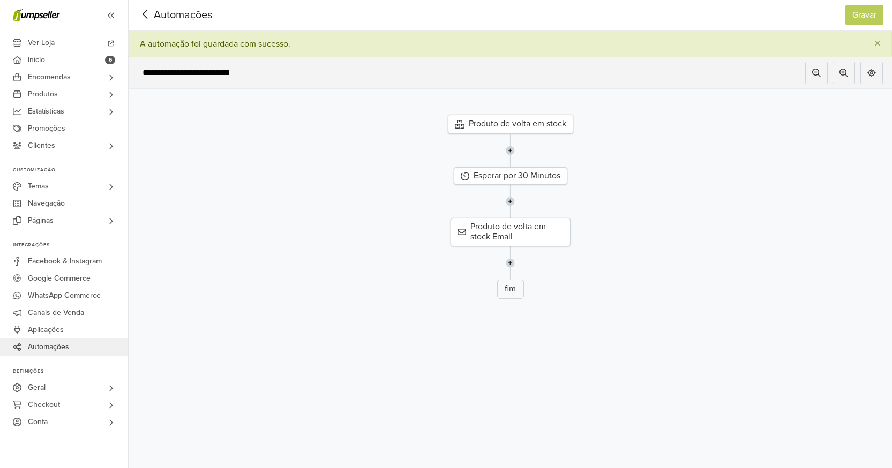
click at [195, 18] on span "Automações" at bounding box center [166, 15] width 58 height 16
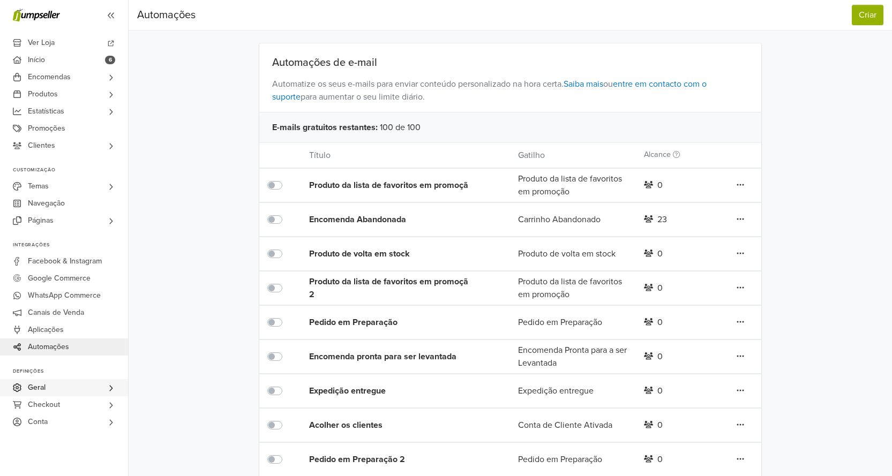
click at [66, 392] on link "Geral" at bounding box center [64, 387] width 128 height 17
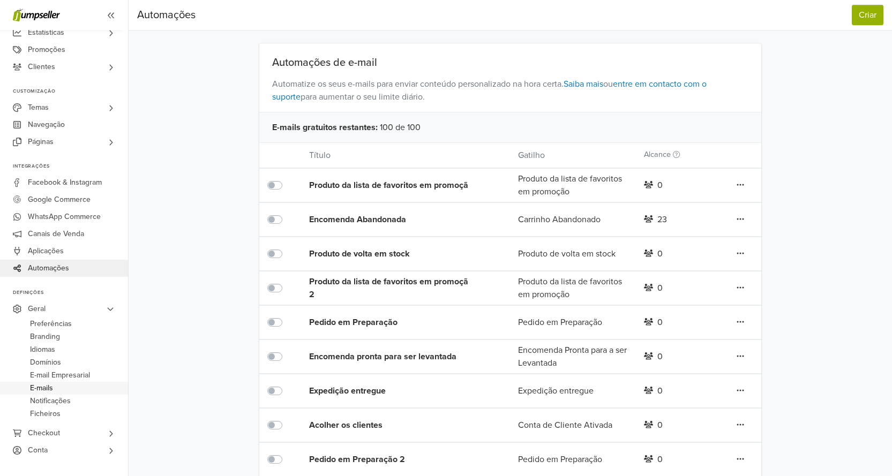
click at [37, 388] on span "E-mails" at bounding box center [41, 388] width 23 height 13
